Goal: Task Accomplishment & Management: Use online tool/utility

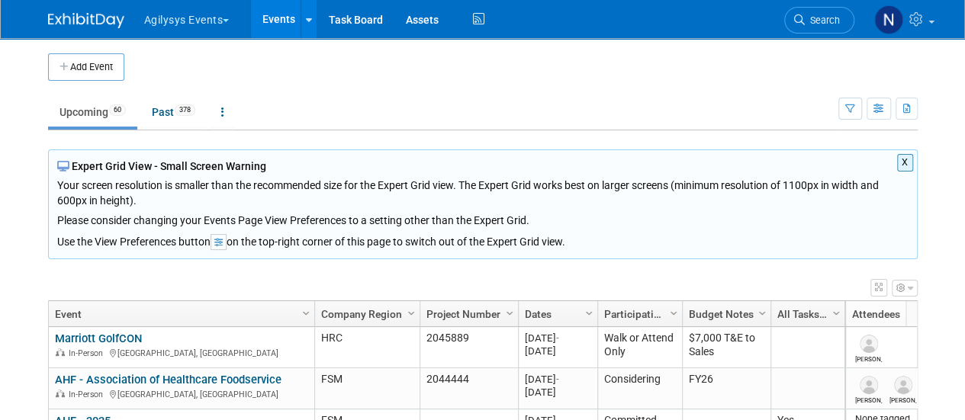
click at [909, 161] on button "X" at bounding box center [905, 163] width 16 height 18
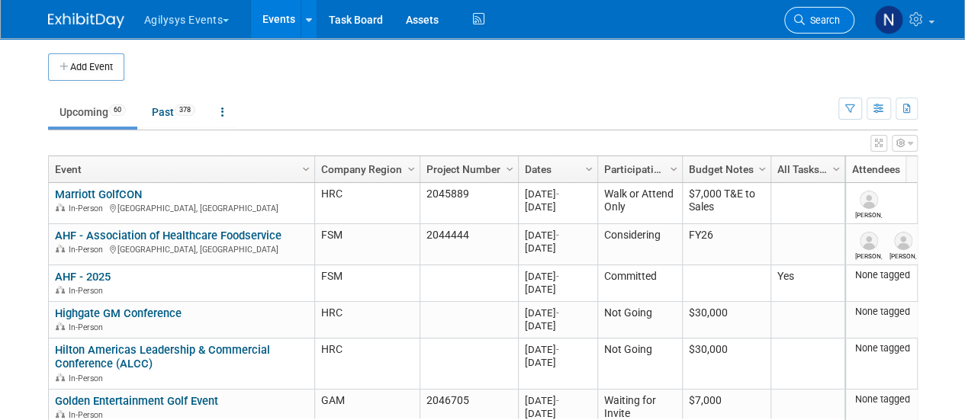
click at [833, 23] on span "Search" at bounding box center [822, 19] width 35 height 11
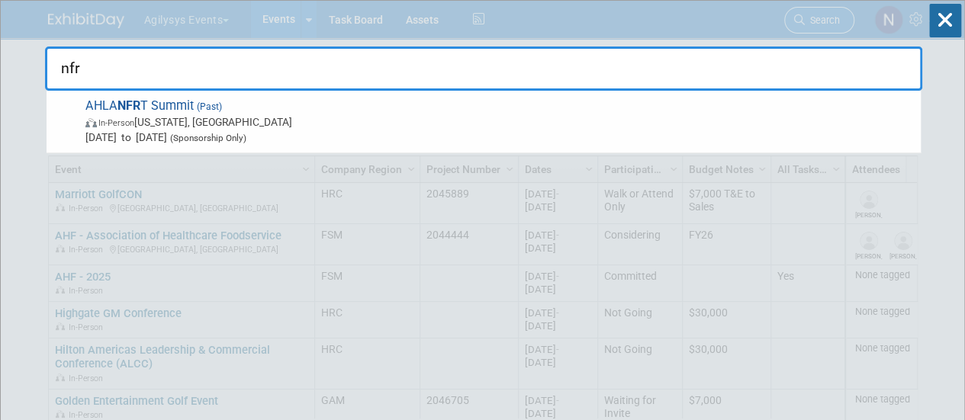
type input "nfrt"
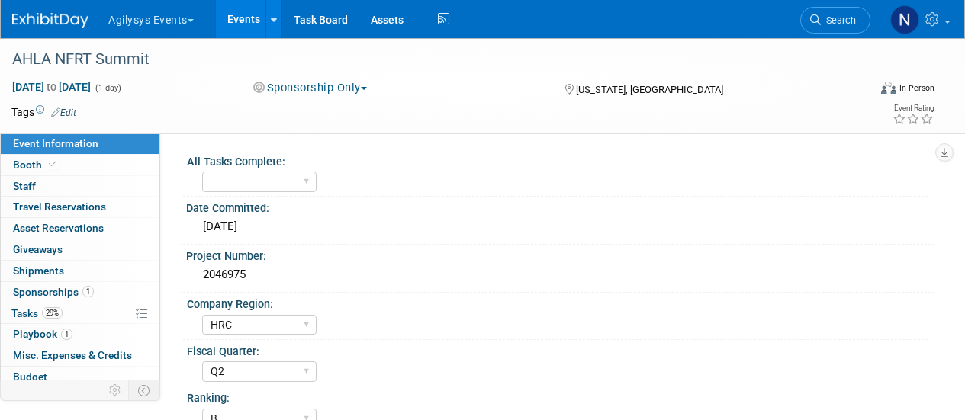
select select "HRC"
select select "Q2"
select select "B"
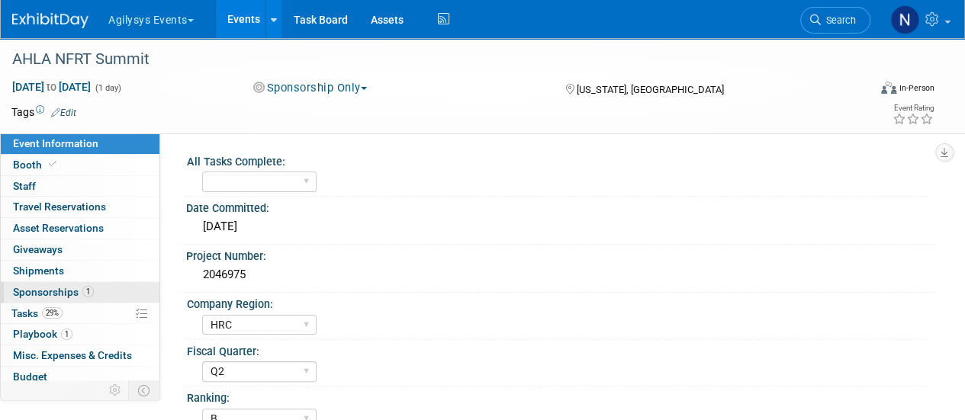
click at [82, 294] on span "Sponsorships 1" at bounding box center [53, 292] width 81 height 12
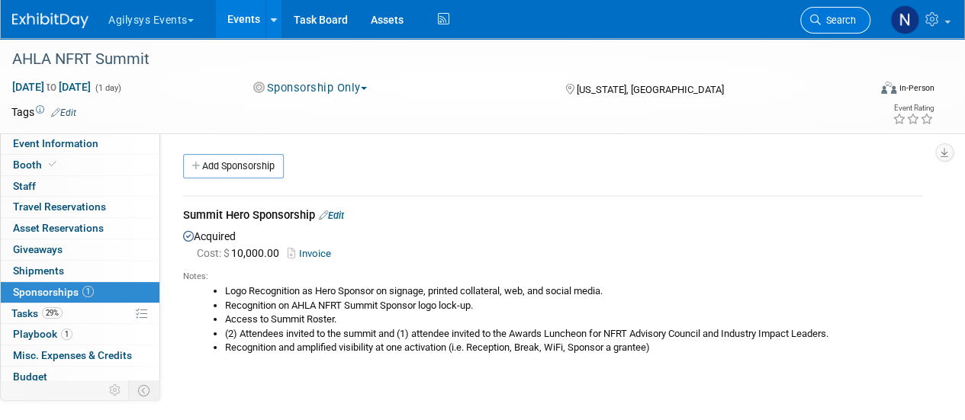
click at [842, 14] on span "Search" at bounding box center [838, 19] width 35 height 11
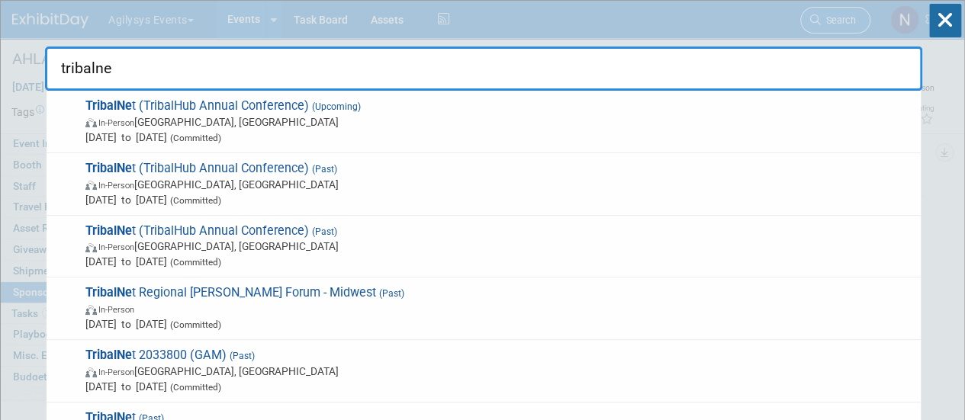
type input "tribalnet"
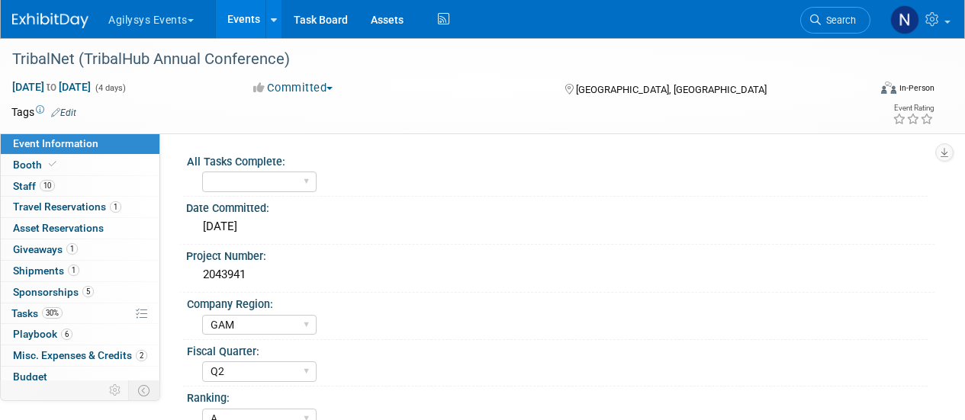
select select "GAM"
select select "Q2"
select select "A"
select select "Yes"
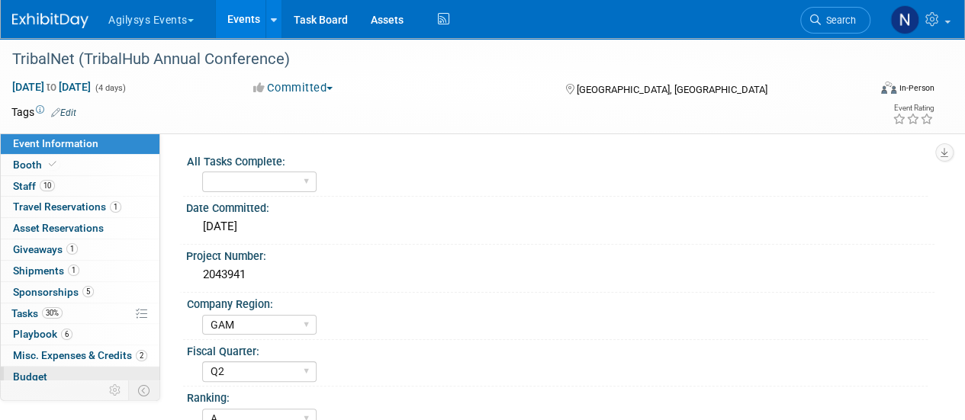
click at [56, 371] on link "Budget" at bounding box center [80, 377] width 159 height 21
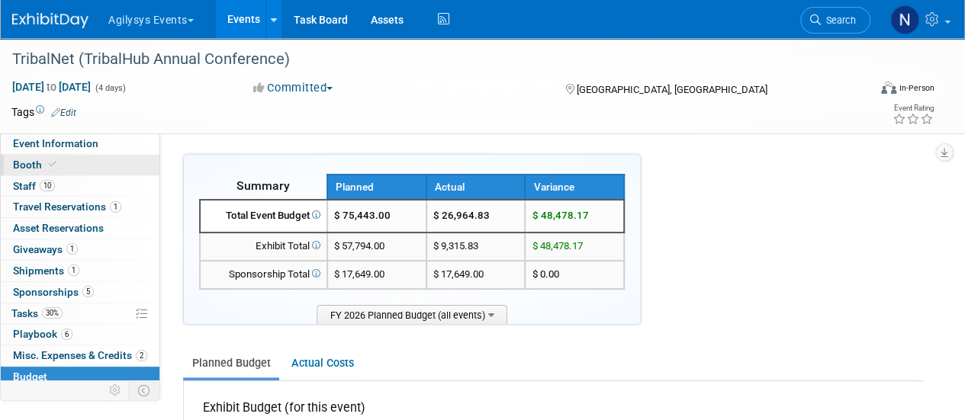
click at [116, 170] on link "Booth" at bounding box center [80, 165] width 159 height 21
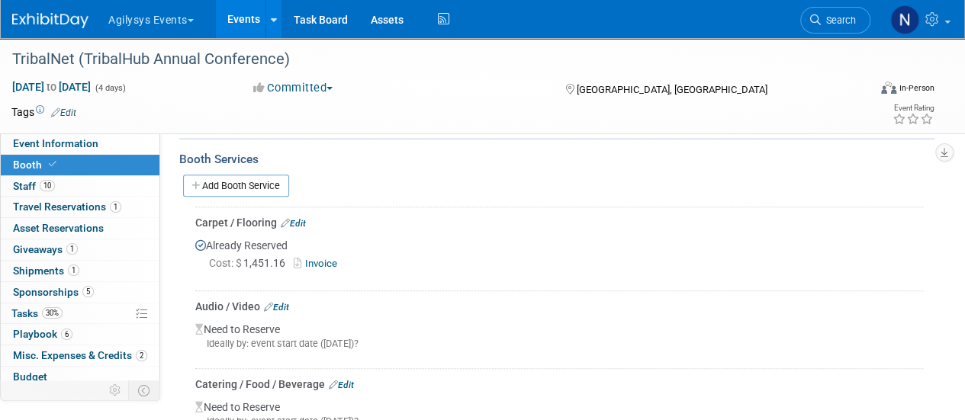
scroll to position [465, 0]
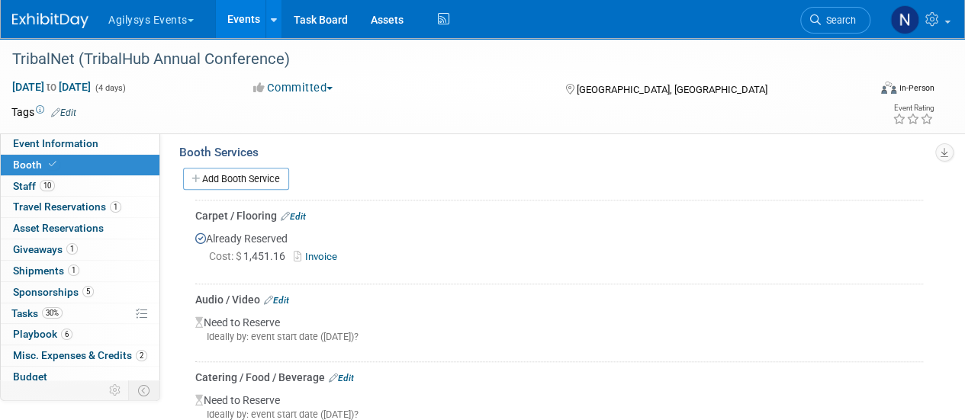
click at [323, 262] on link "Invoice" at bounding box center [319, 256] width 50 height 11
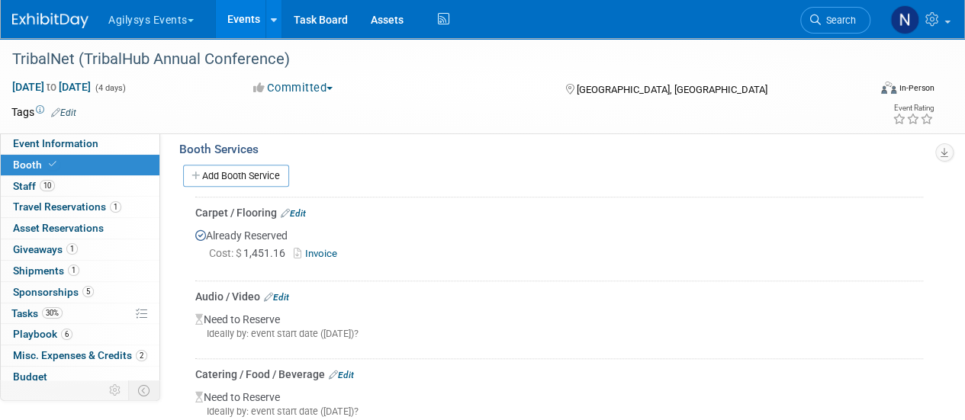
scroll to position [467, 0]
click at [253, 188] on link "Add Booth Service" at bounding box center [236, 177] width 106 height 22
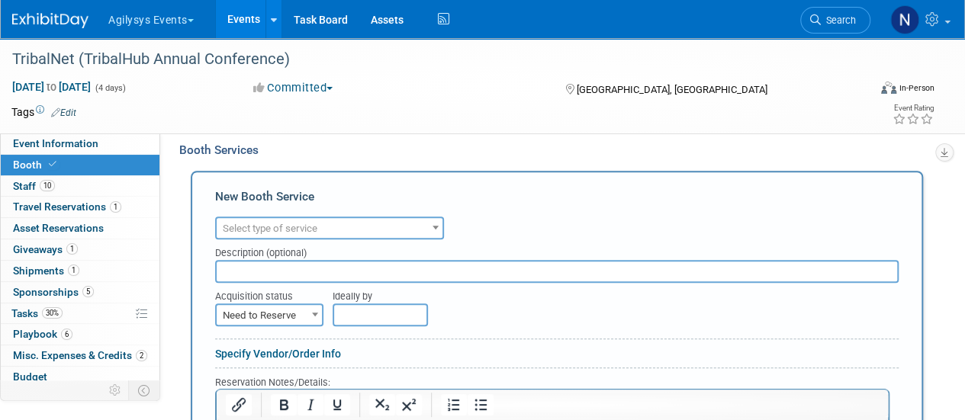
scroll to position [0, 0]
click at [397, 236] on span "Select type of service" at bounding box center [330, 228] width 226 height 21
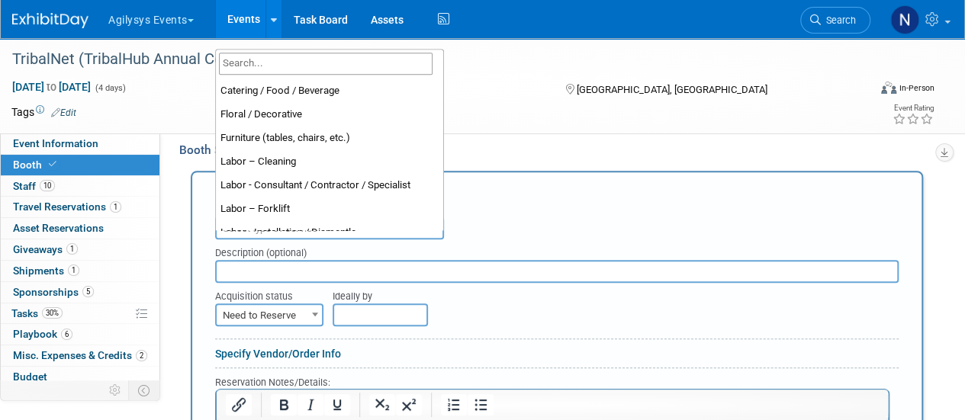
scroll to position [43, 0]
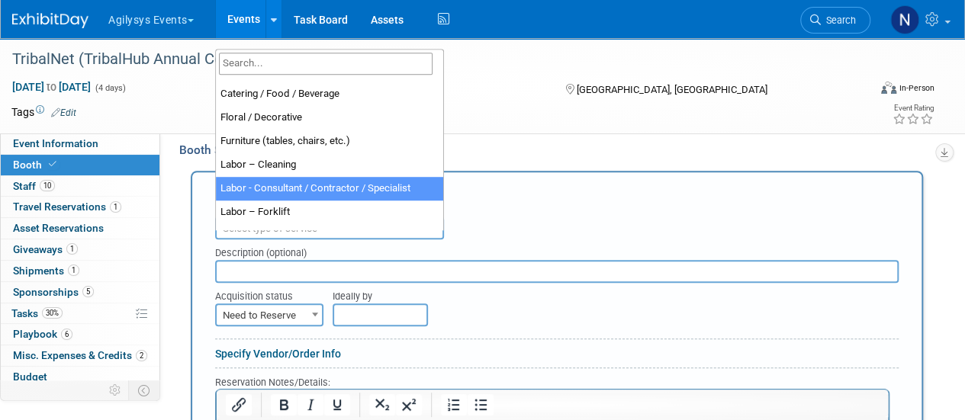
select select "12"
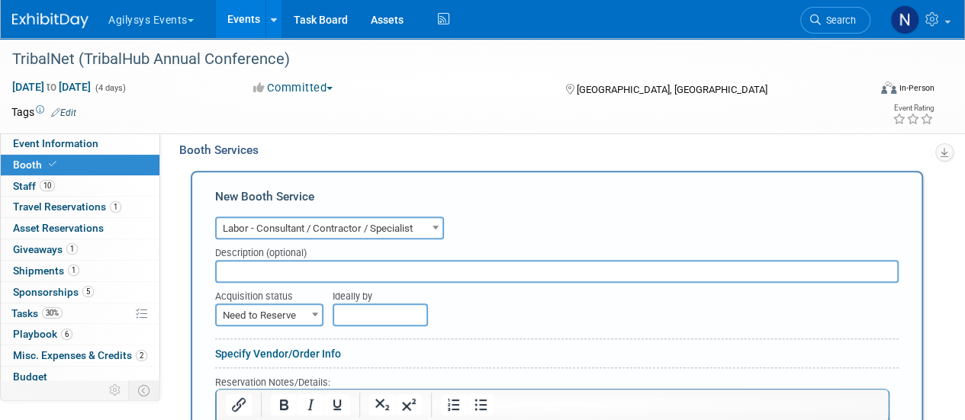
click at [355, 283] on input "text" at bounding box center [556, 271] width 683 height 23
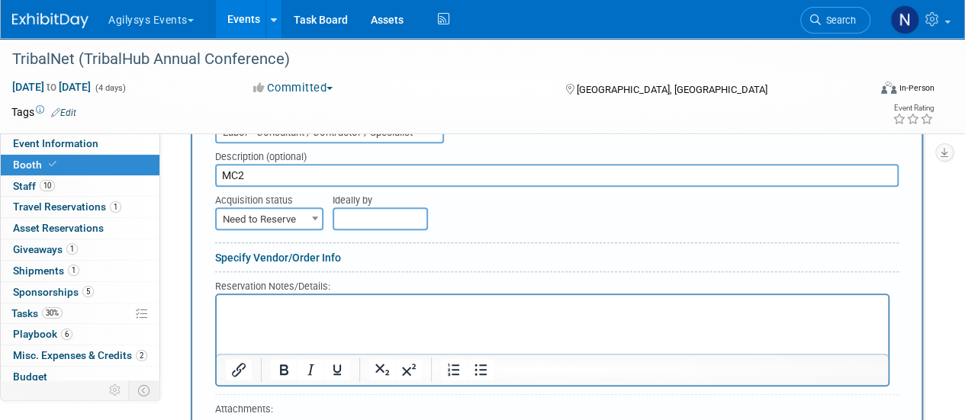
scroll to position [564, 0]
type input "MC2"
click at [291, 229] on span "Need to Reserve" at bounding box center [269, 217] width 105 height 21
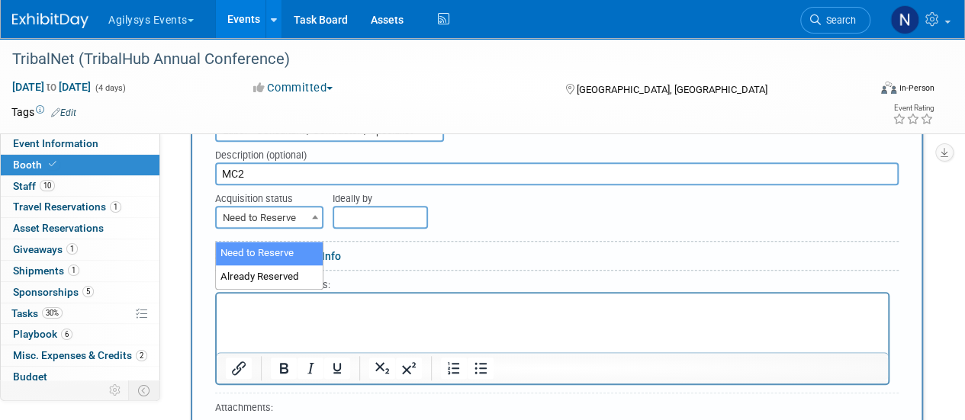
select select "2"
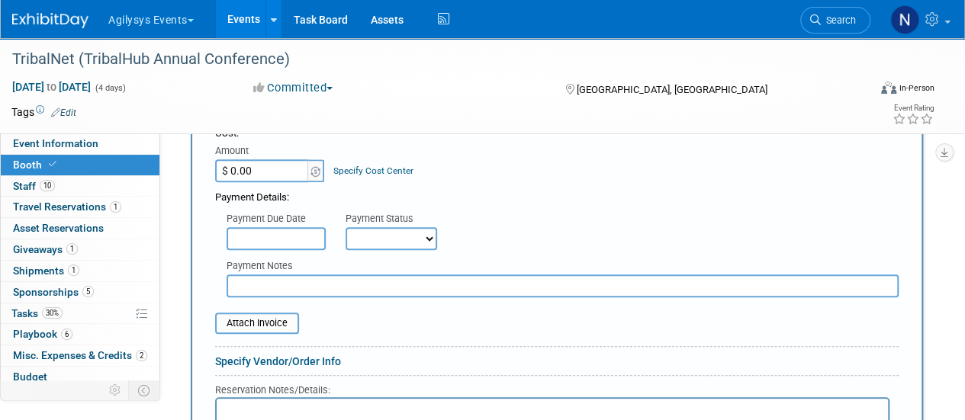
scroll to position [680, 0]
click at [273, 180] on input "$ 0.00" at bounding box center [262, 168] width 95 height 23
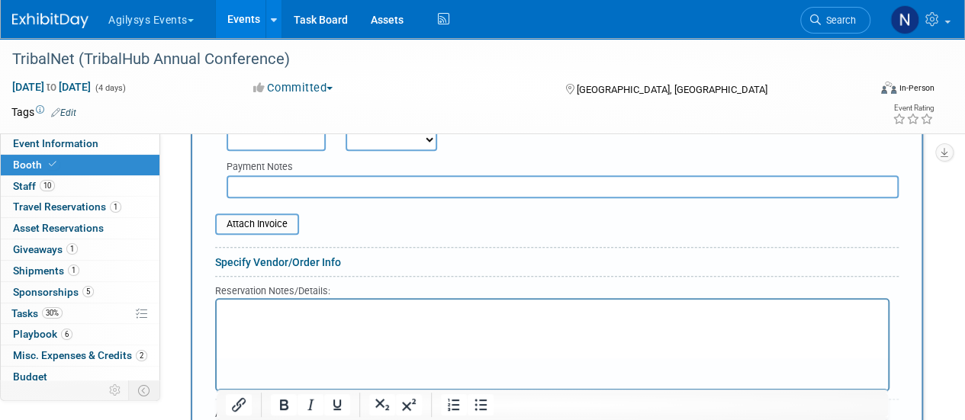
scroll to position [778, 0]
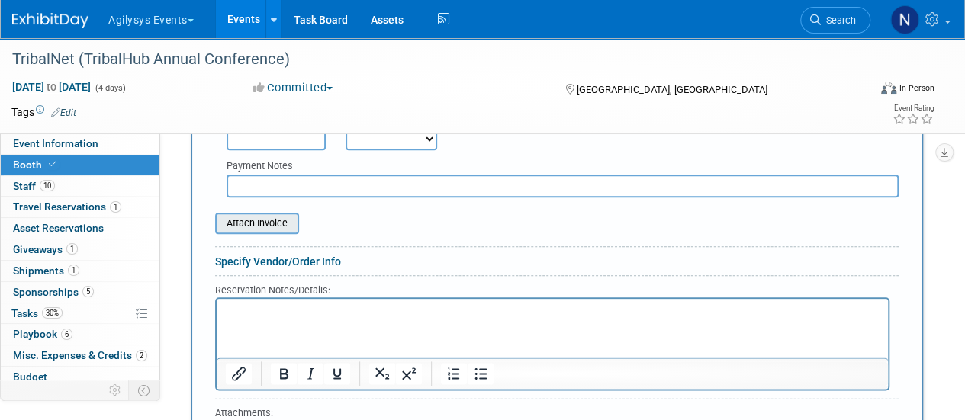
type input "$ 21,742.00"
click at [270, 234] on div "Attach Invoice" at bounding box center [257, 223] width 84 height 21
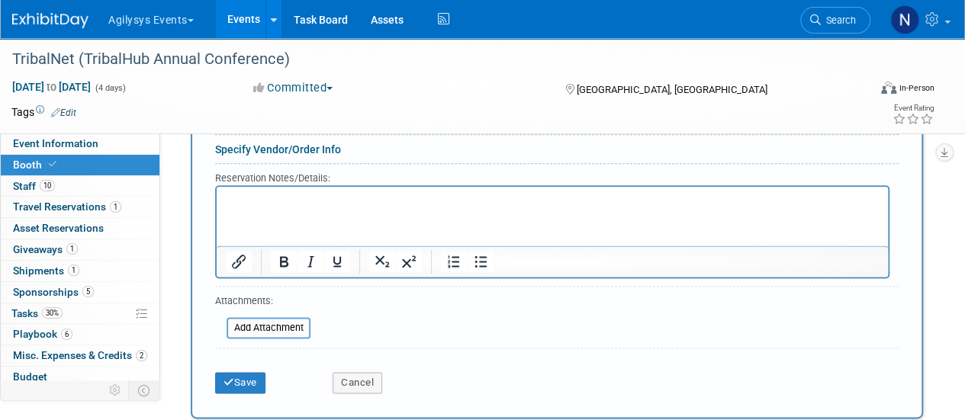
scroll to position [802, 0]
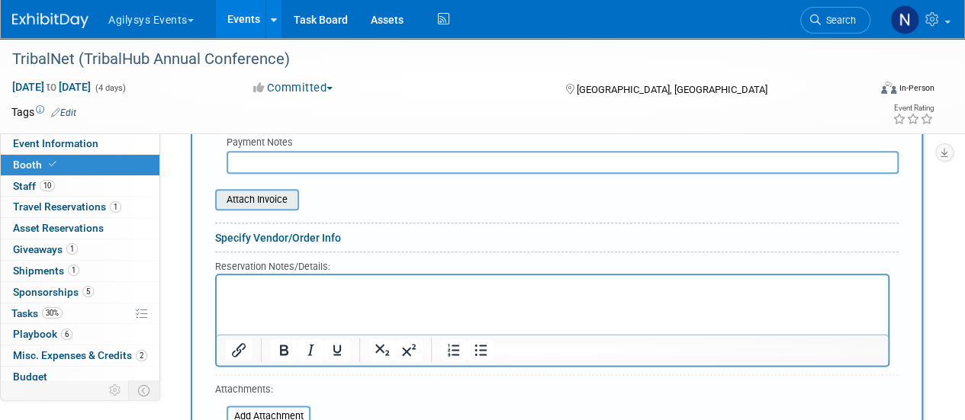
click at [294, 209] on input "file" at bounding box center [207, 200] width 182 height 18
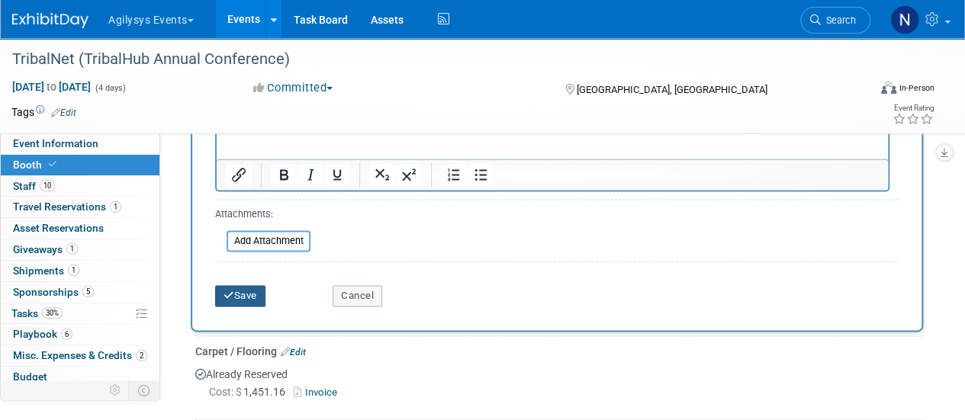
click at [259, 307] on button "Save" at bounding box center [240, 295] width 50 height 21
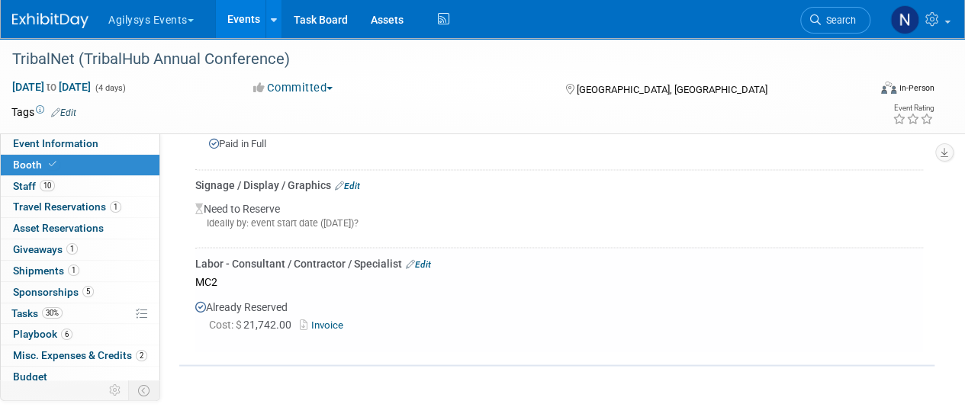
scroll to position [1256, 0]
click at [63, 379] on link "Budget" at bounding box center [80, 377] width 159 height 21
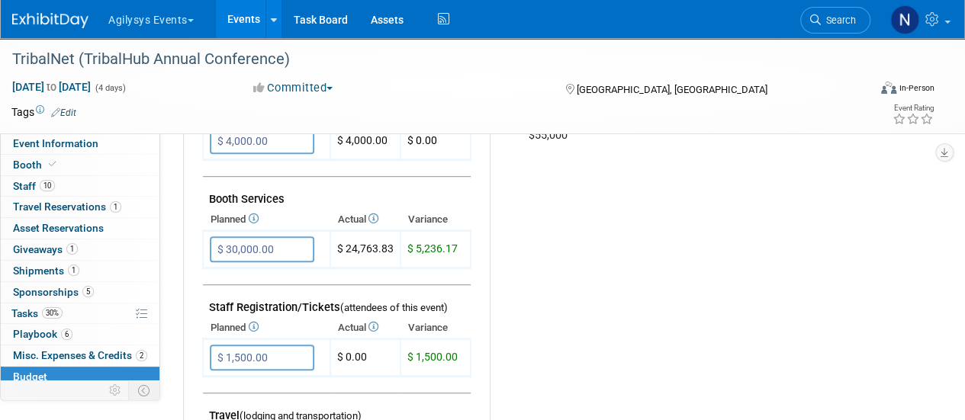
scroll to position [55, 0]
